Goal: Task Accomplishment & Management: Use online tool/utility

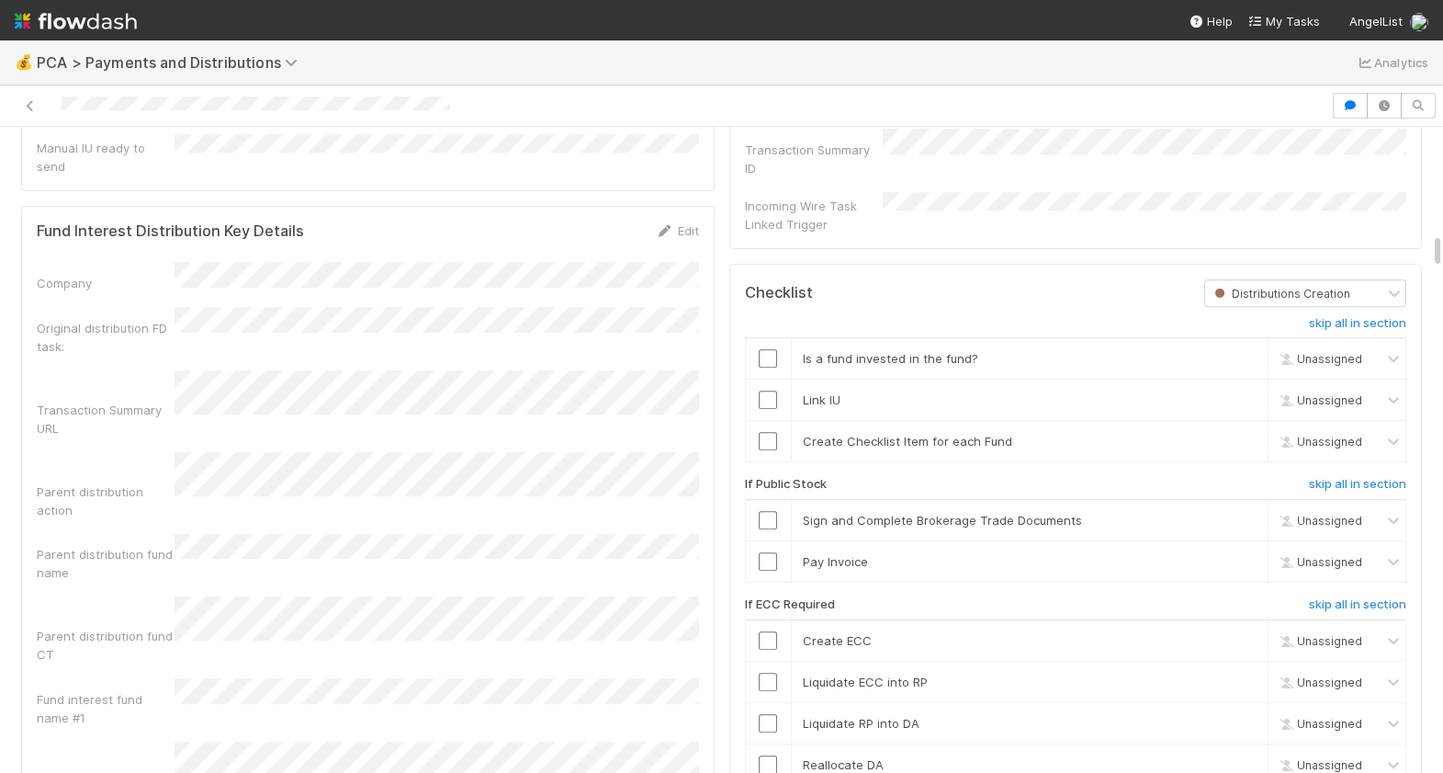
scroll to position [1855, 0]
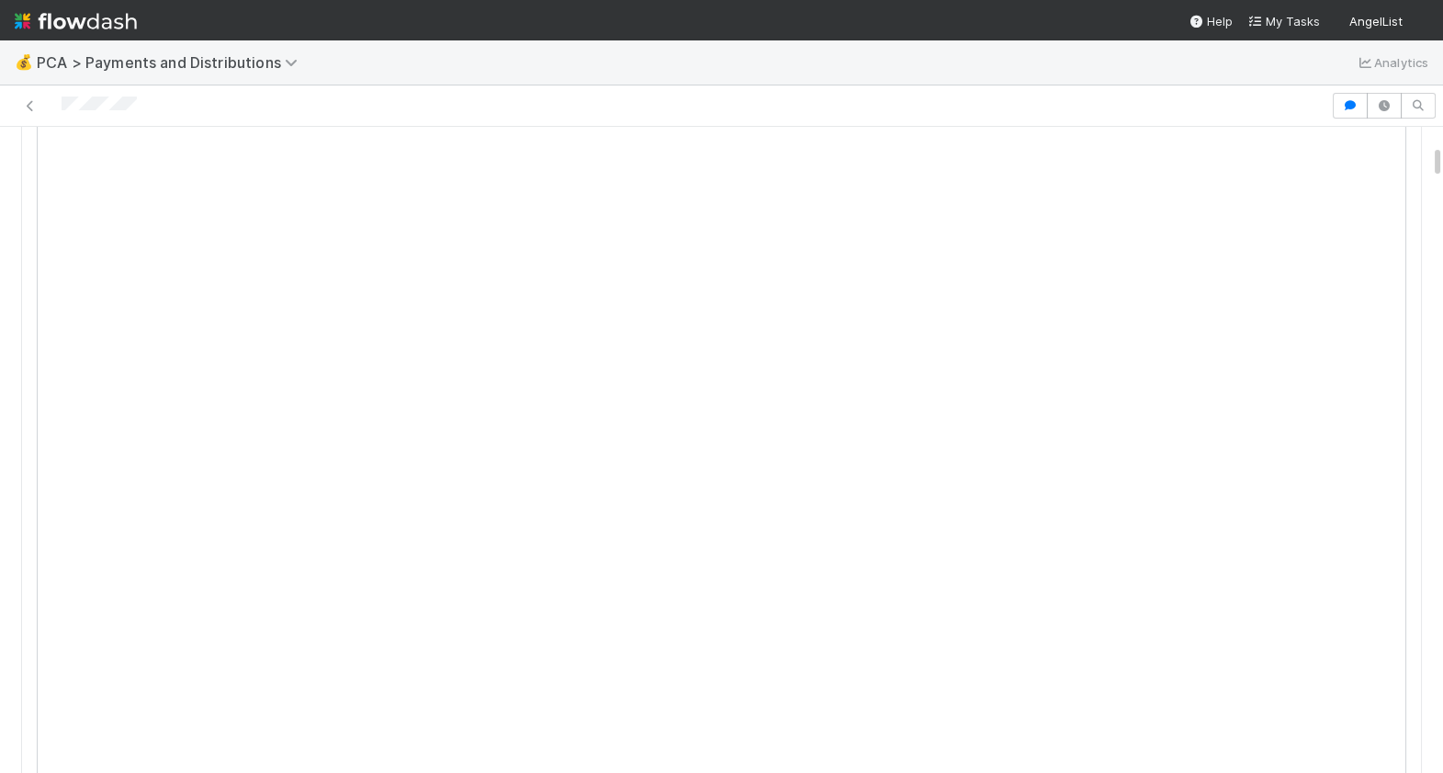
scroll to position [319, 0]
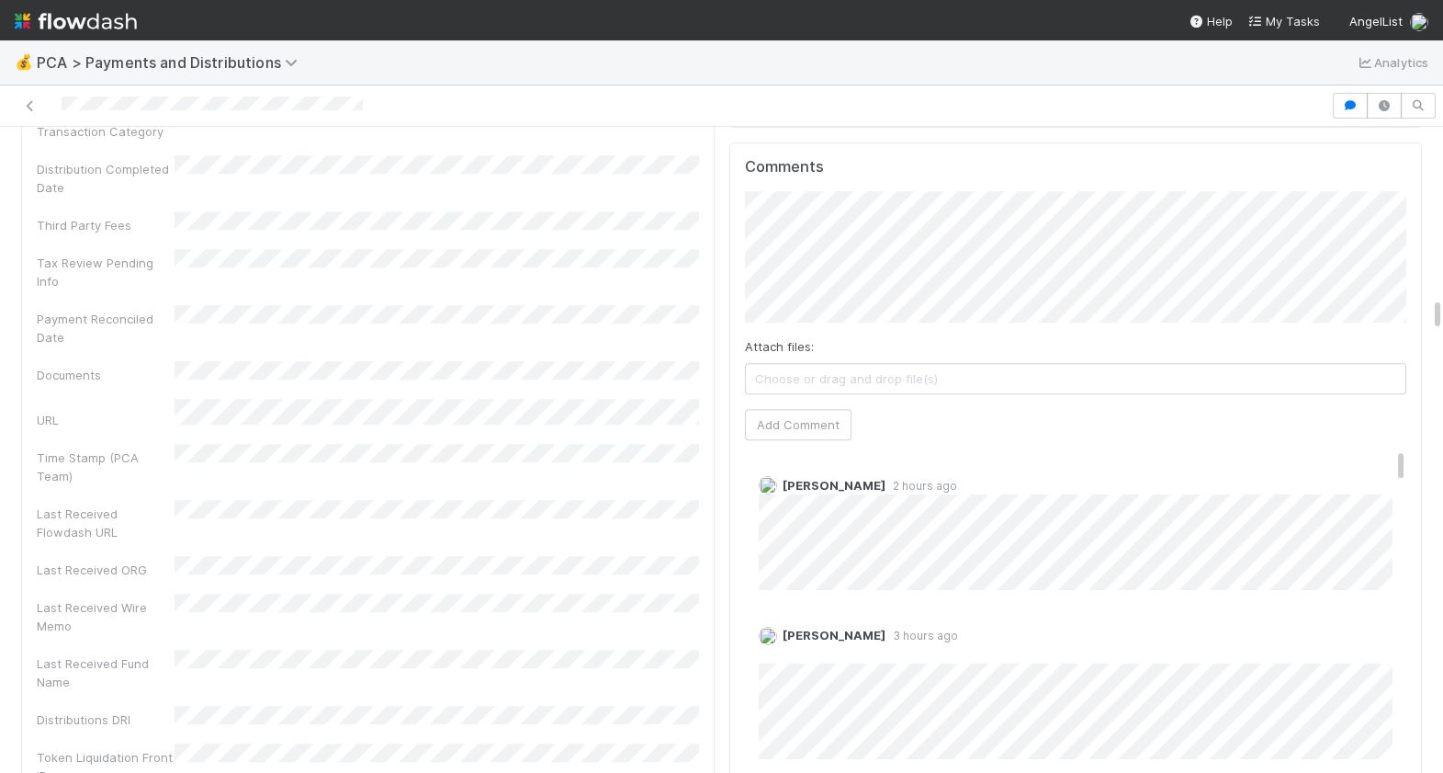
scroll to position [3345, 0]
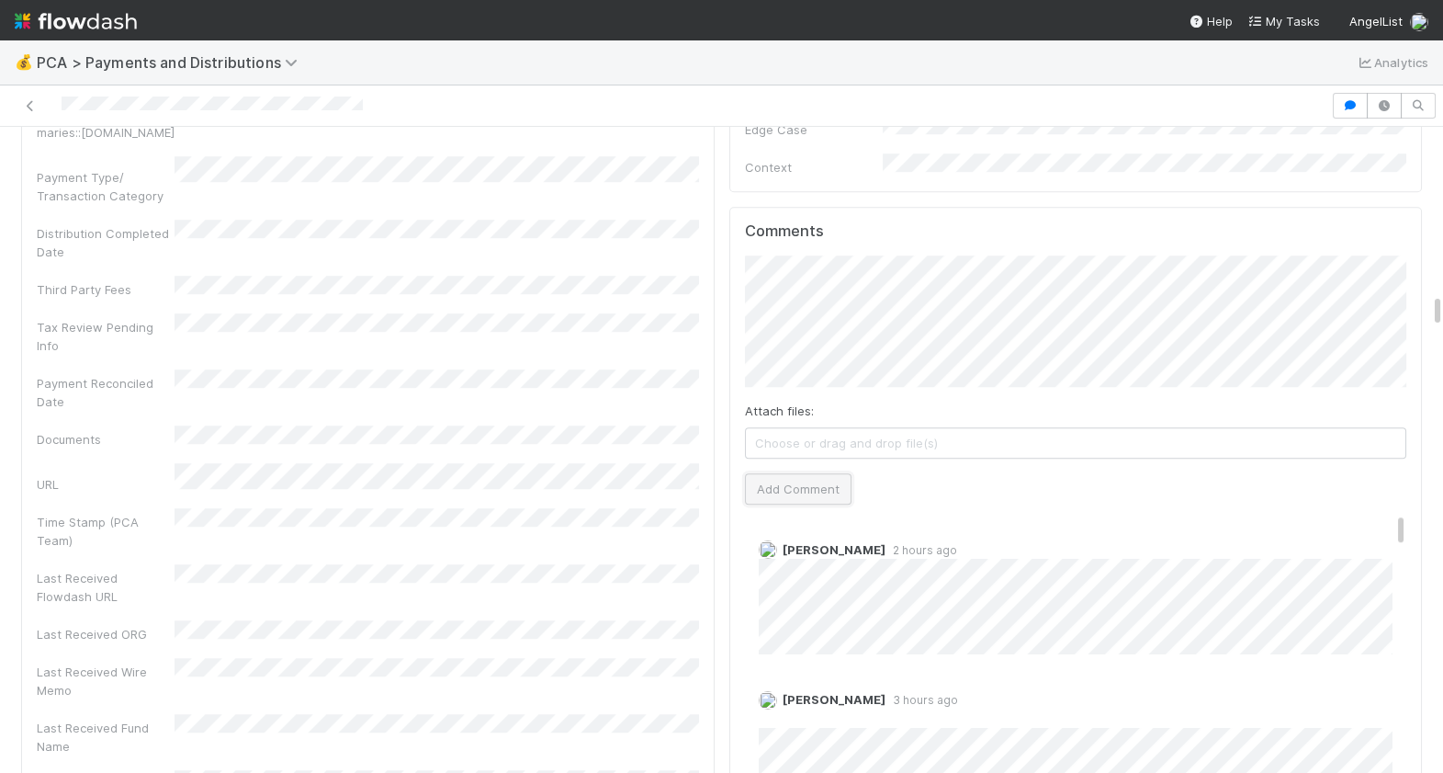
click at [830, 473] on button "Add Comment" at bounding box center [798, 488] width 107 height 31
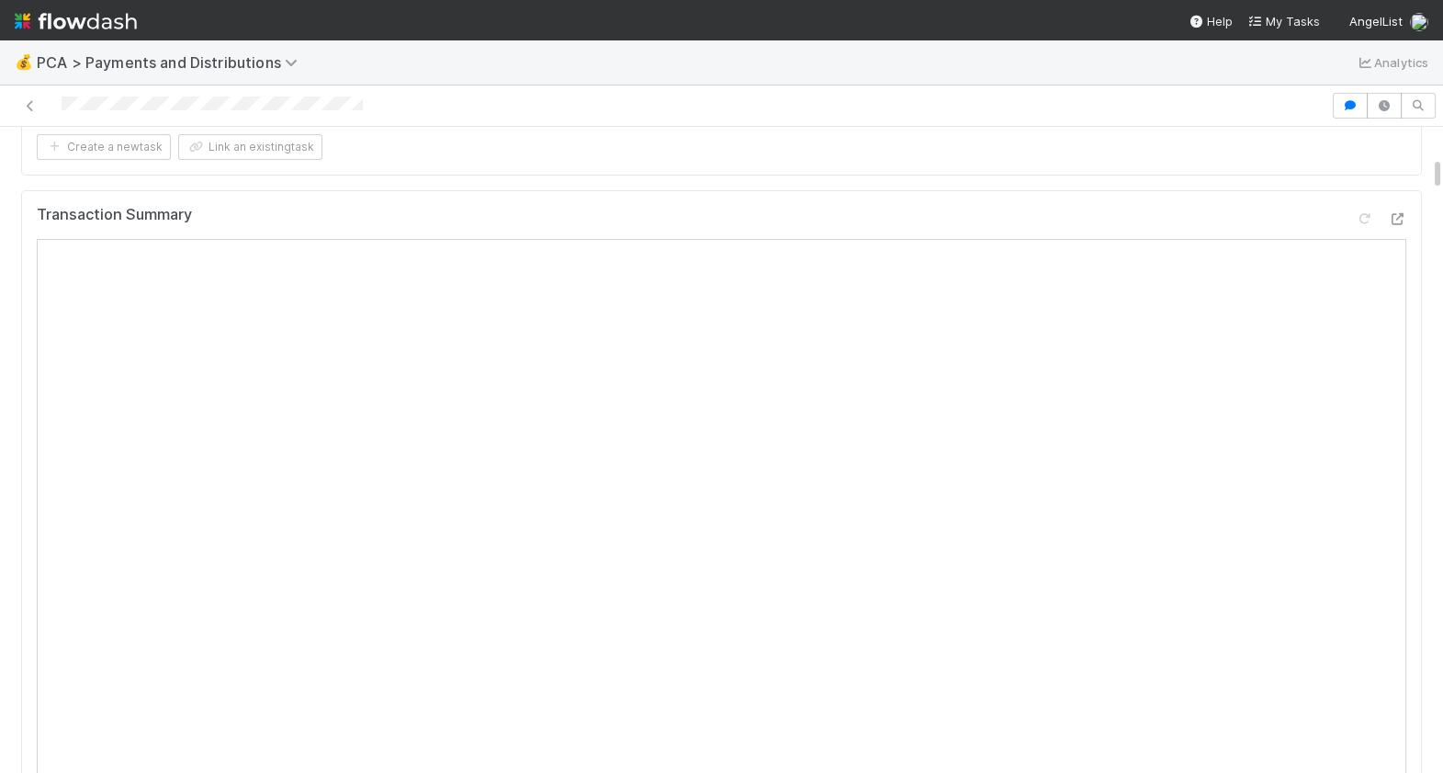
scroll to position [0, 0]
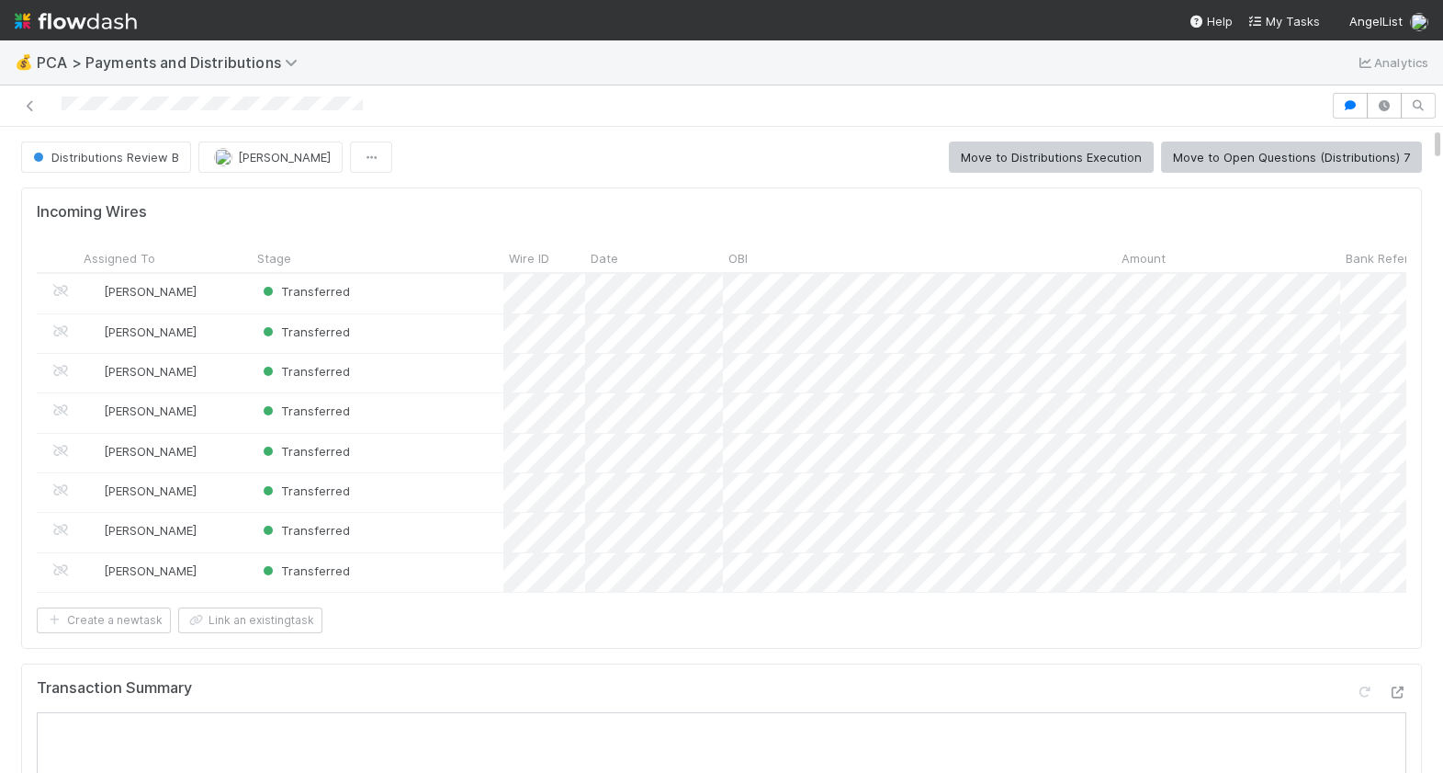
click at [1045, 150] on button "Move to Distributions Execution" at bounding box center [1051, 156] width 205 height 31
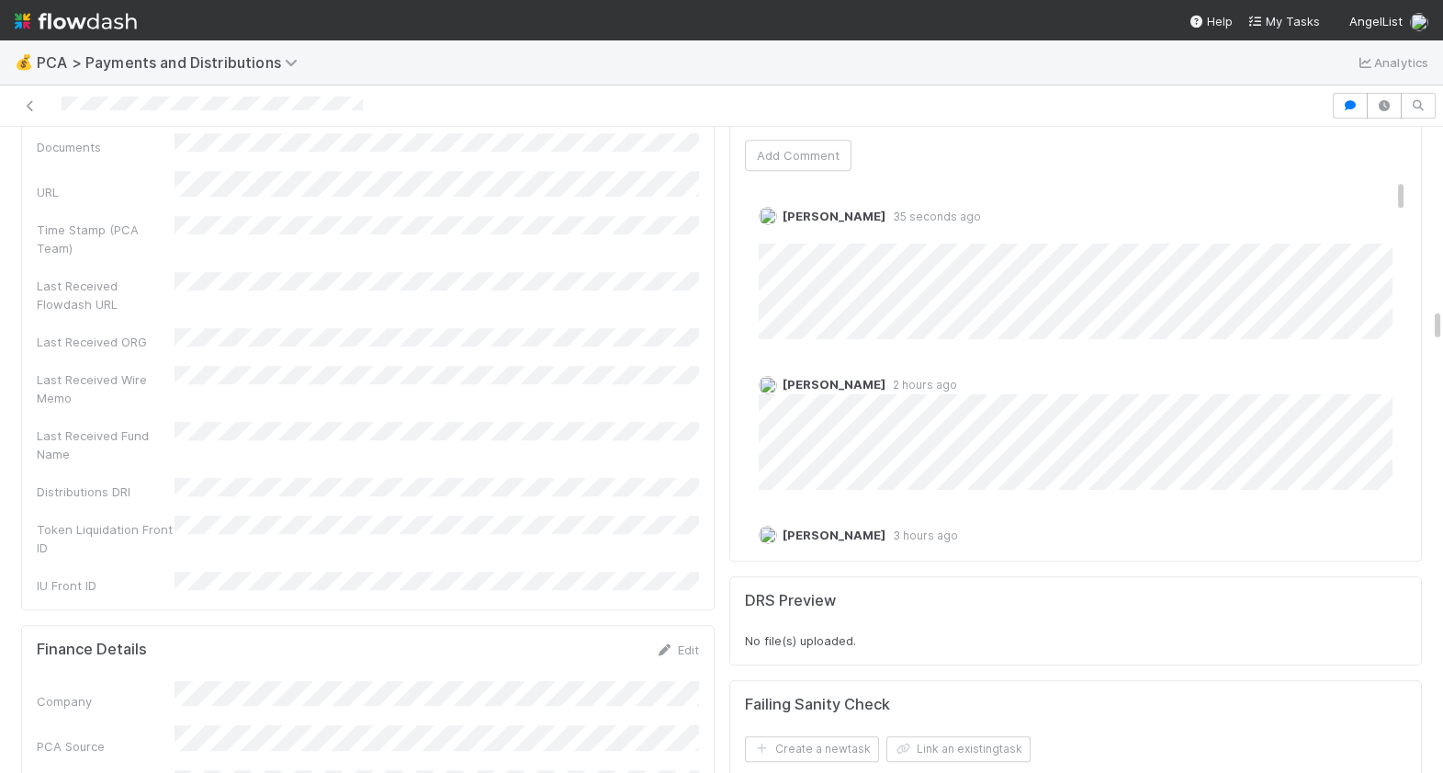
scroll to position [3634, 0]
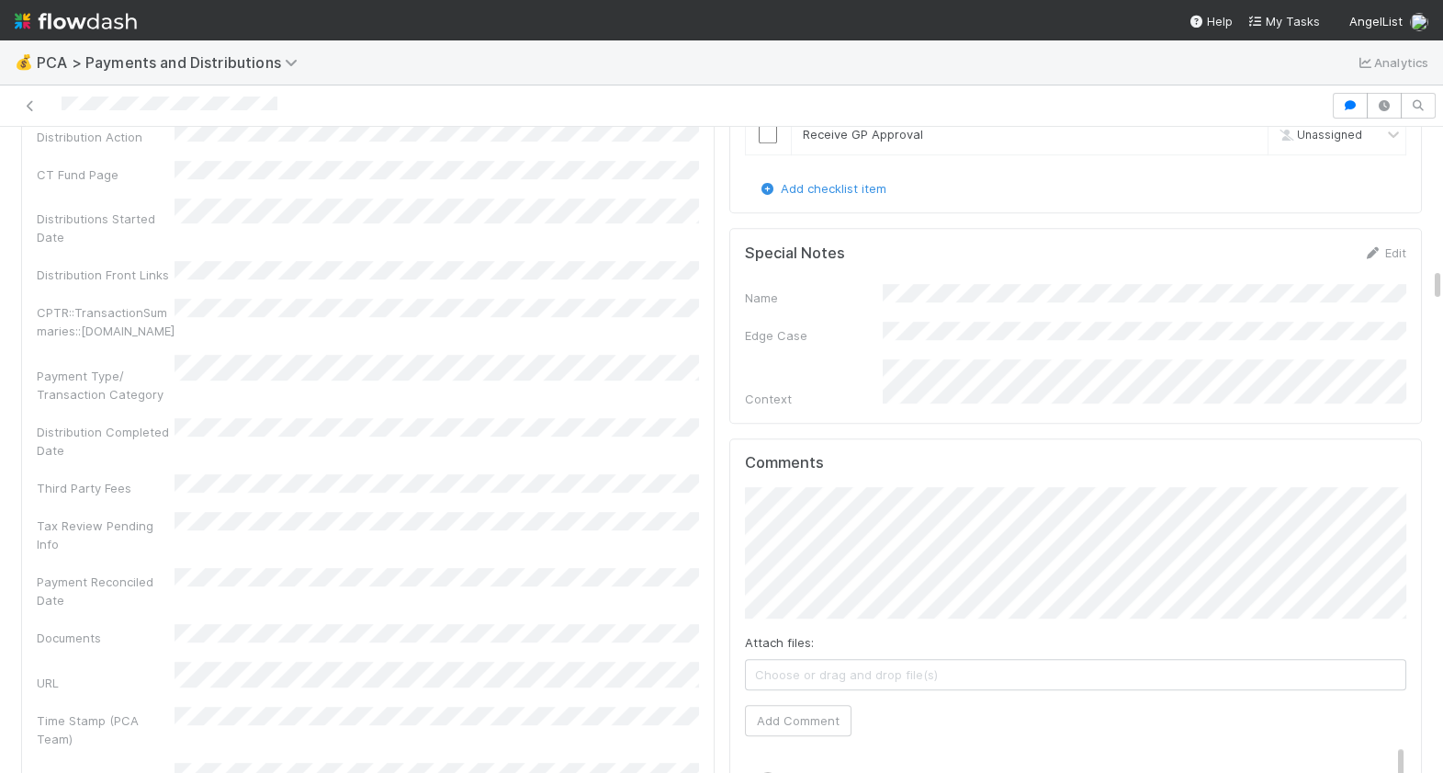
scroll to position [2682, 0]
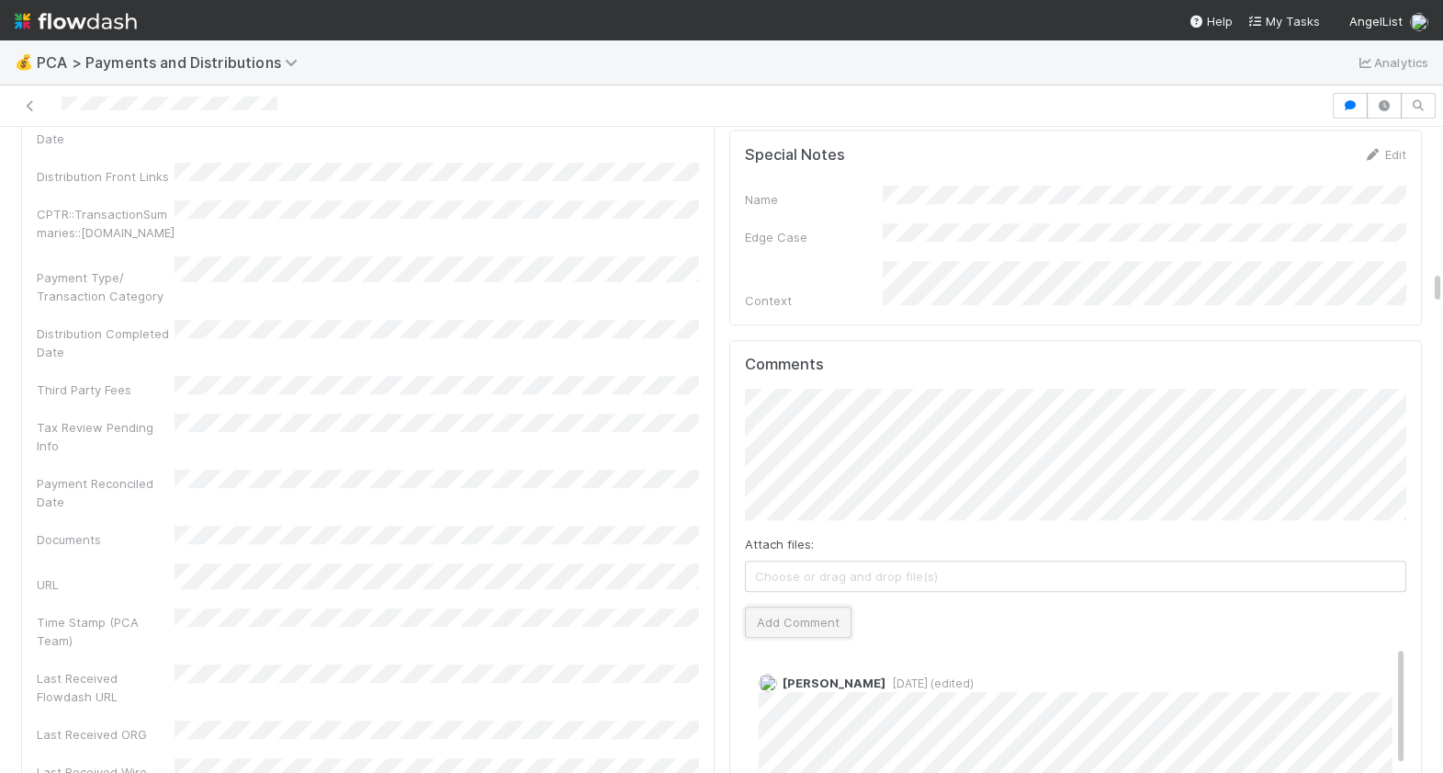
click at [801, 606] on button "Add Comment" at bounding box center [798, 621] width 107 height 31
drag, startPoint x: 279, startPoint y: 109, endPoint x: 55, endPoint y: 107, distance: 224.2
click at [56, 107] on div at bounding box center [665, 106] width 1316 height 26
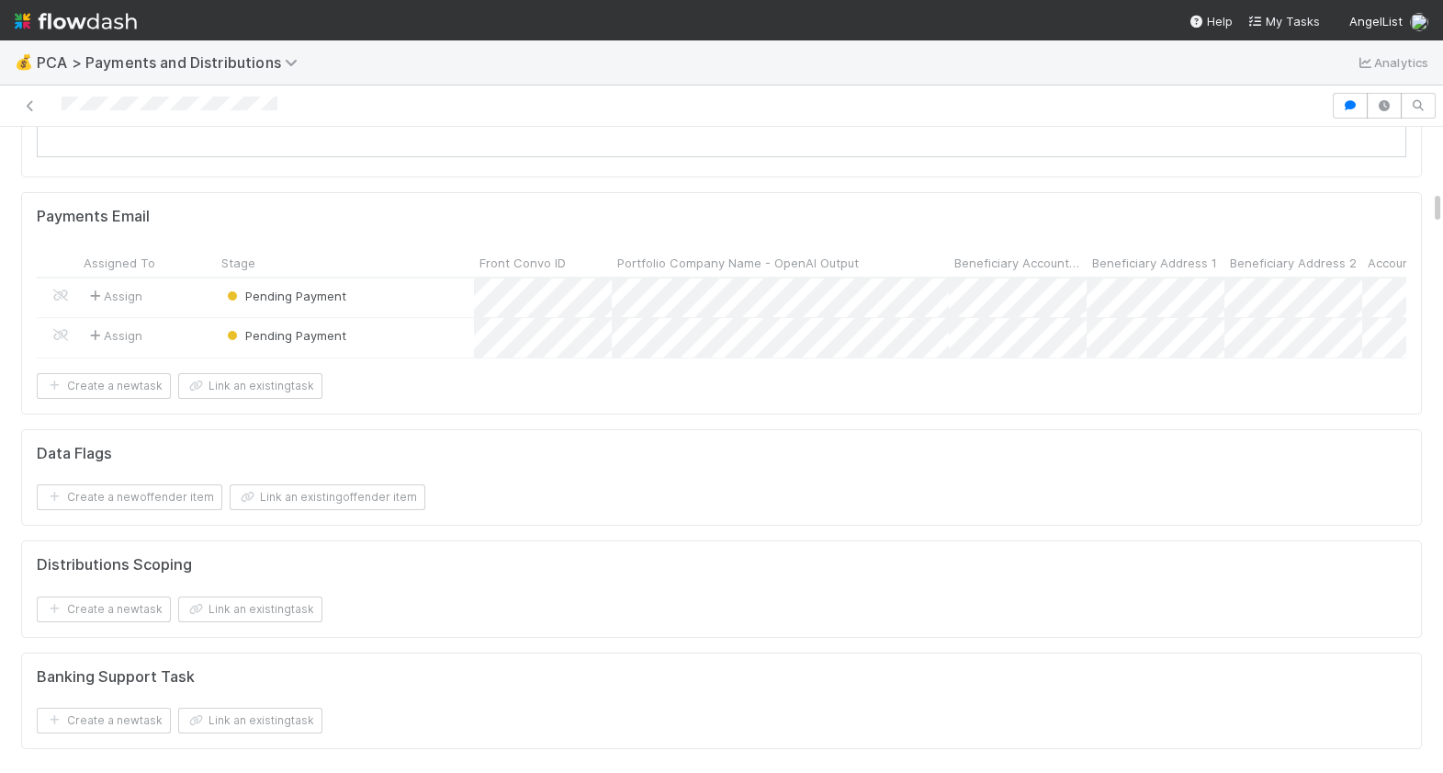
scroll to position [1002, 0]
